Goal: Information Seeking & Learning: Learn about a topic

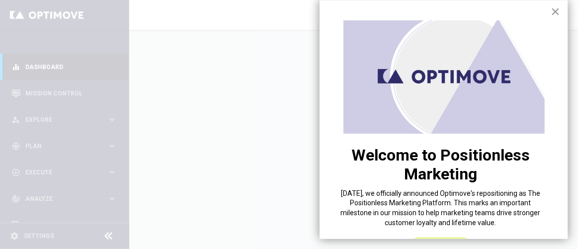
click at [552, 9] on button "×" at bounding box center [555, 11] width 9 height 16
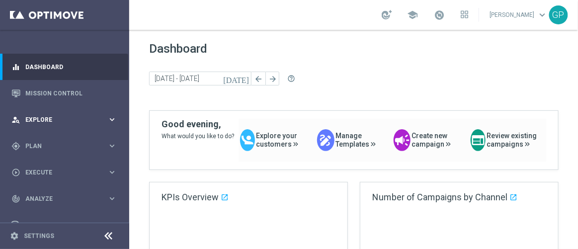
scroll to position [44, 0]
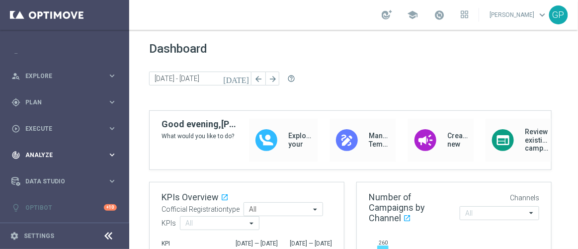
click at [107, 155] on icon "keyboard_arrow_right" at bounding box center [111, 154] width 9 height 9
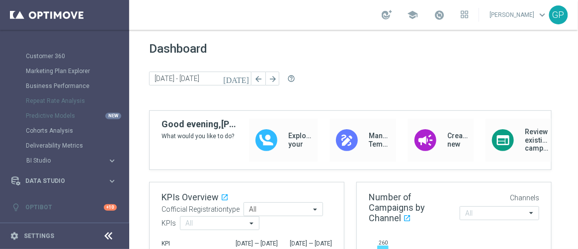
scroll to position [0, 0]
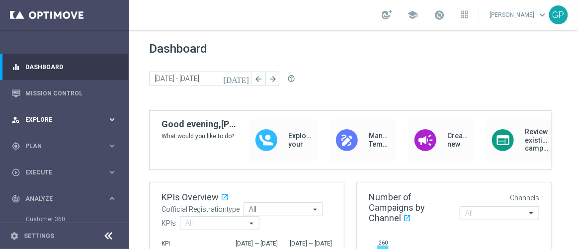
click at [98, 117] on span "Explore" at bounding box center [66, 120] width 82 height 6
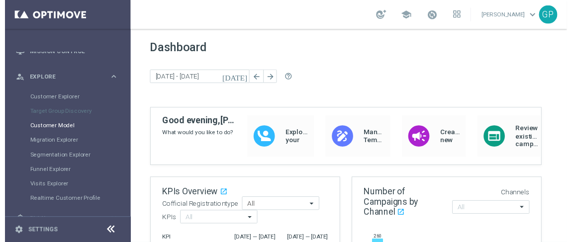
scroll to position [90, 0]
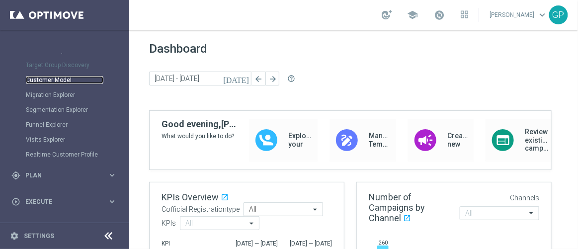
click at [56, 79] on link "Customer Model" at bounding box center [65, 80] width 78 height 8
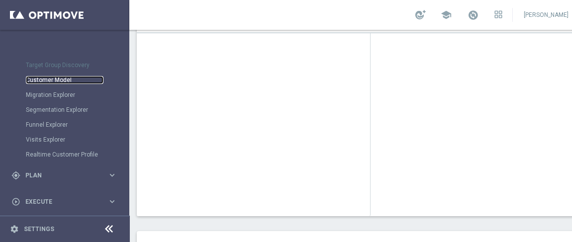
scroll to position [180, 0]
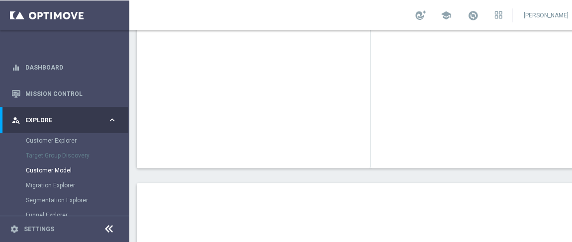
scroll to position [226, 0]
